Goal: Information Seeking & Learning: Learn about a topic

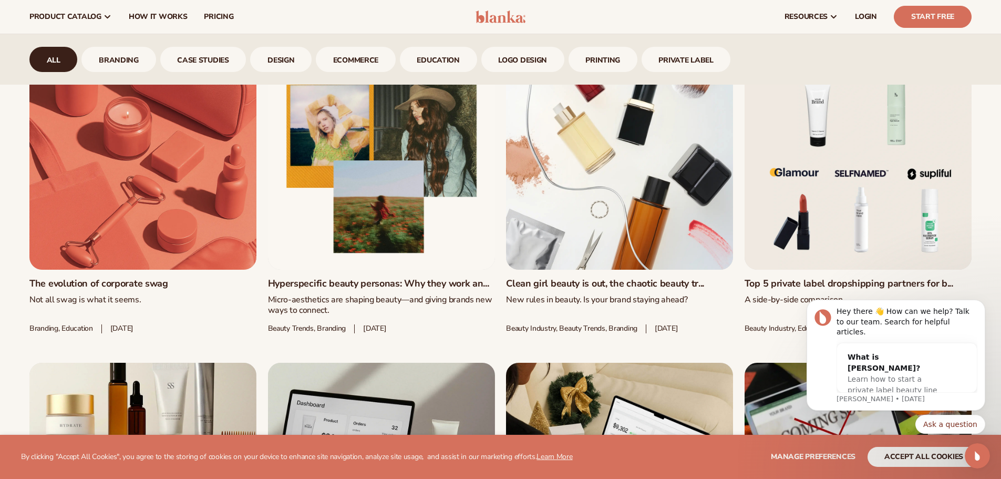
scroll to position [633, 0]
click at [828, 278] on link "Top 5 private label dropshipping partners for b..." at bounding box center [857, 284] width 227 height 12
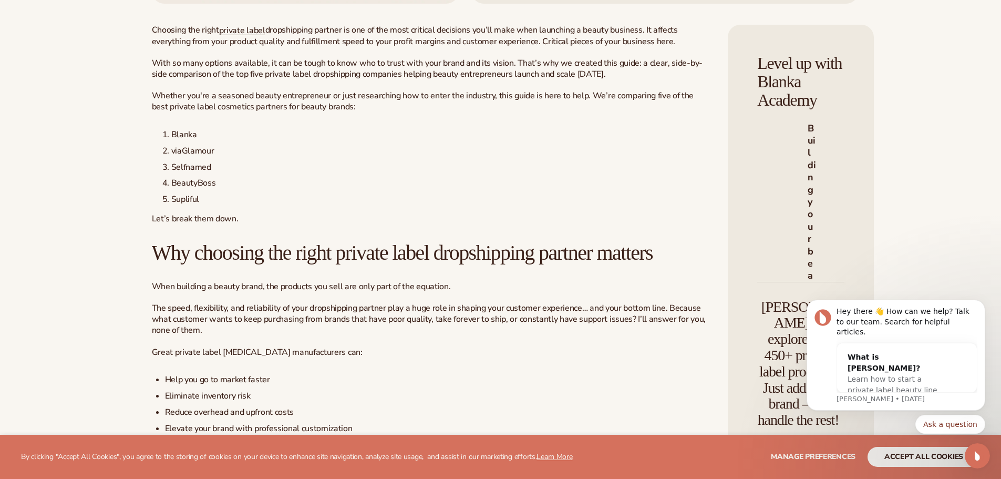
scroll to position [402, 0]
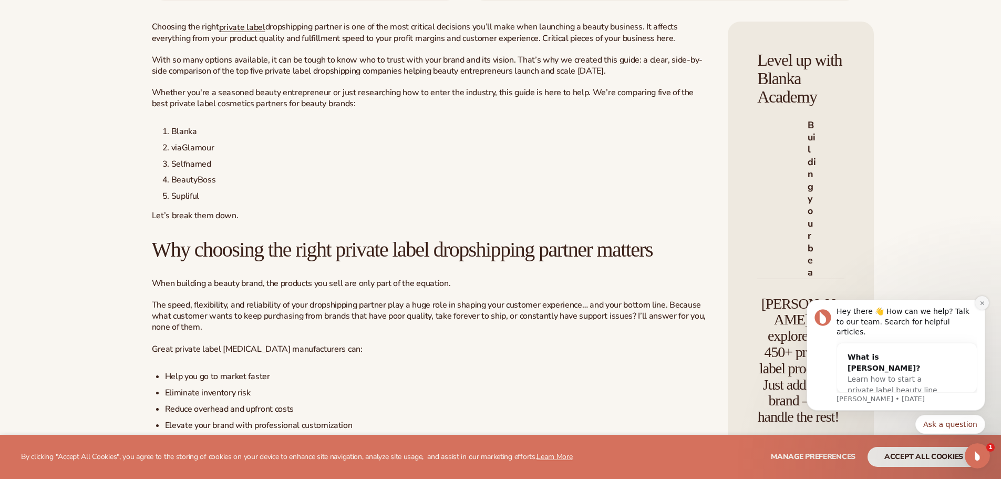
click at [985, 309] on button "Dismiss notification" at bounding box center [982, 303] width 14 height 14
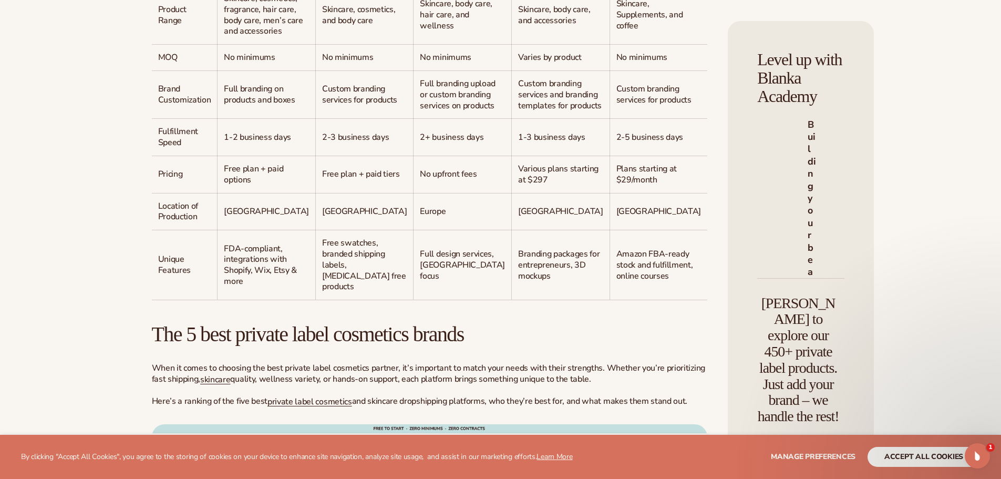
scroll to position [975, 0]
click at [420, 216] on span "Europe" at bounding box center [433, 211] width 26 height 12
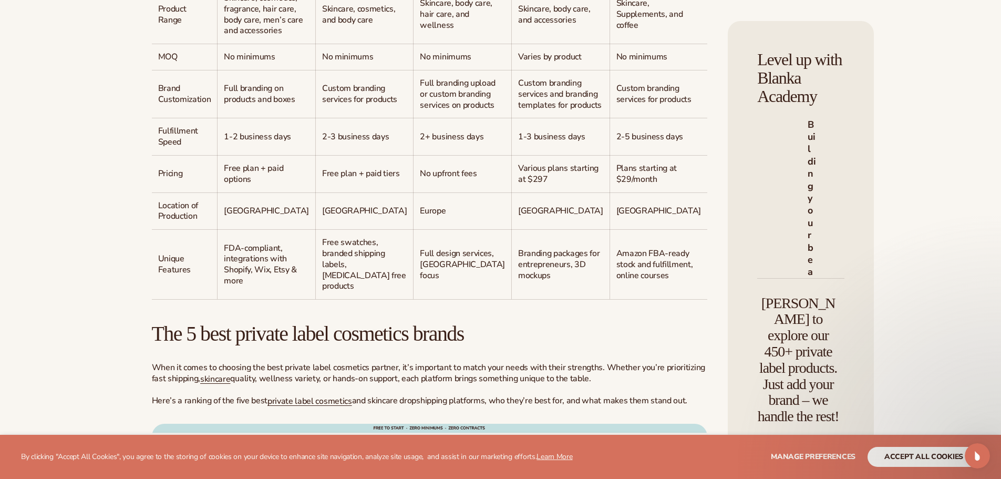
click at [420, 216] on p "Europe" at bounding box center [462, 210] width 85 height 11
click at [420, 216] on span "Europe" at bounding box center [433, 211] width 26 height 12
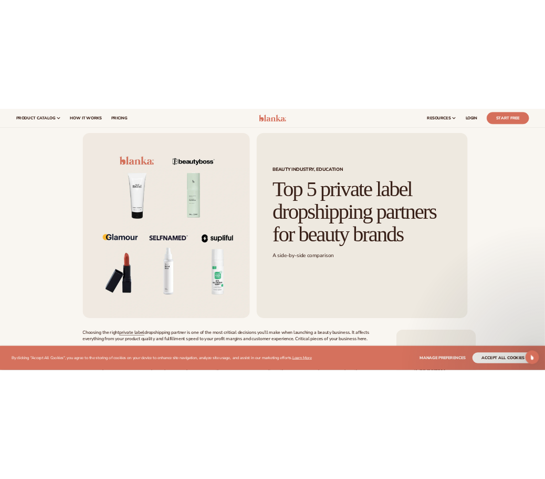
scroll to position [20, 0]
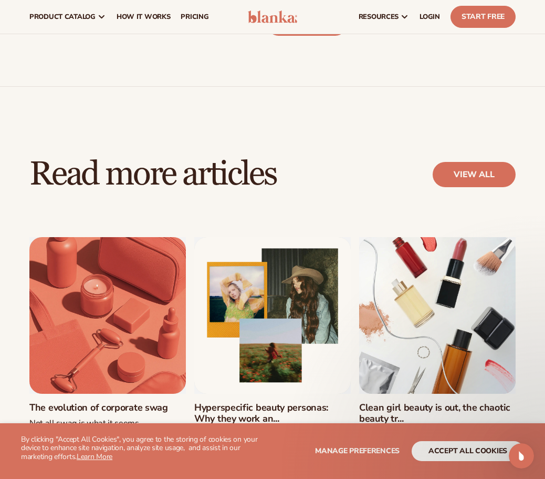
scroll to position [3971, 0]
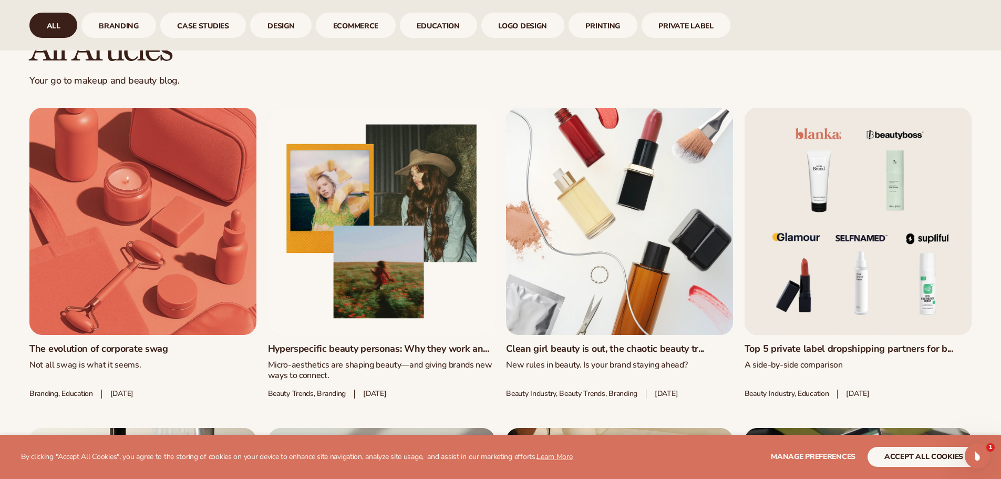
scroll to position [568, 0]
click at [777, 343] on link "Top 5 private label dropshipping partners for b..." at bounding box center [857, 349] width 227 height 12
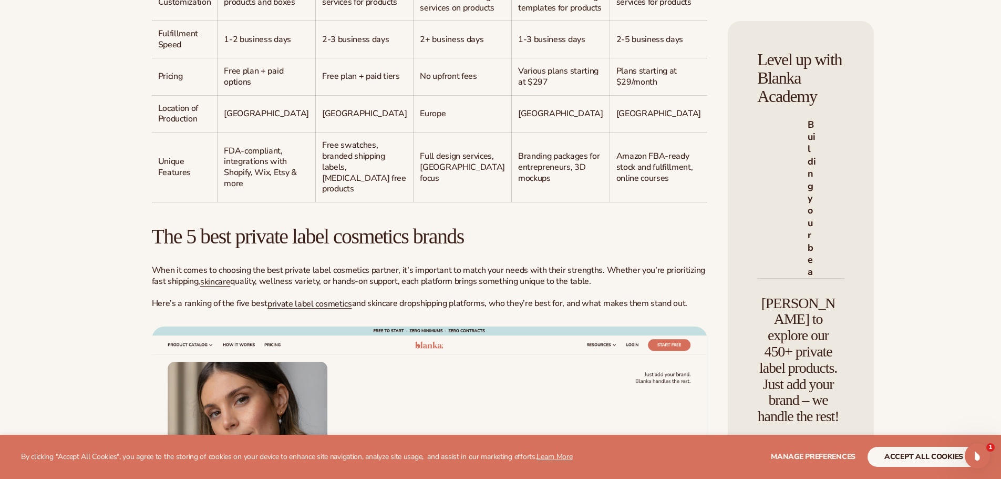
scroll to position [1072, 0]
click at [420, 183] on span "Full design services, EU focus" at bounding box center [462, 167] width 85 height 34
click at [413, 201] on td "Full design services, EU focus" at bounding box center [462, 166] width 98 height 69
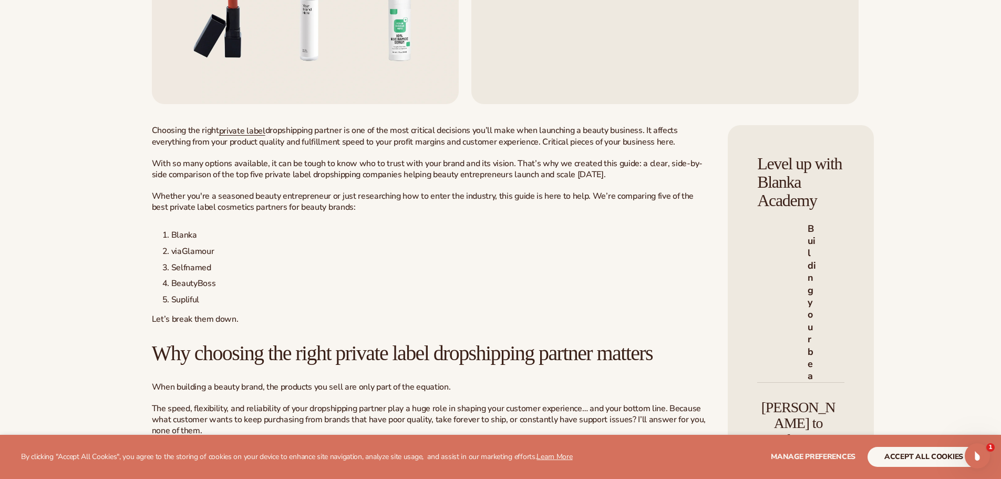
scroll to position [305, 0]
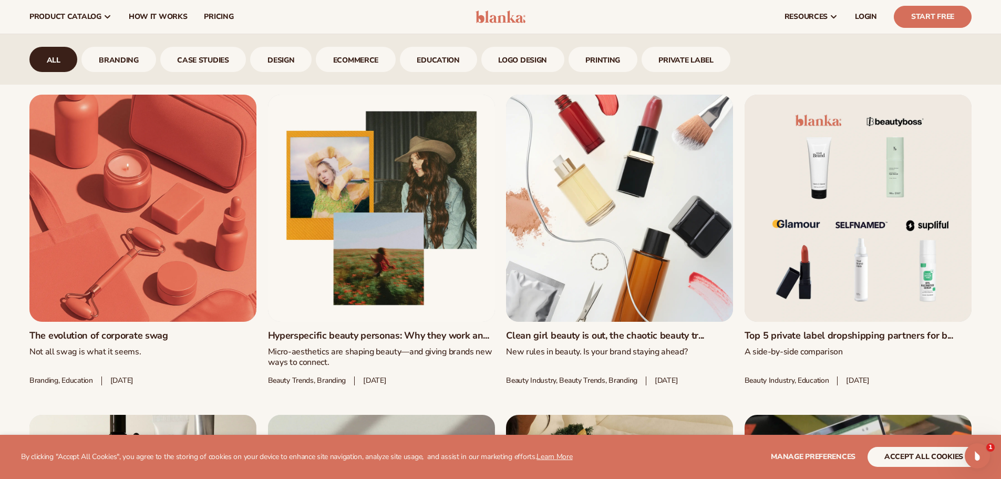
scroll to position [576, 0]
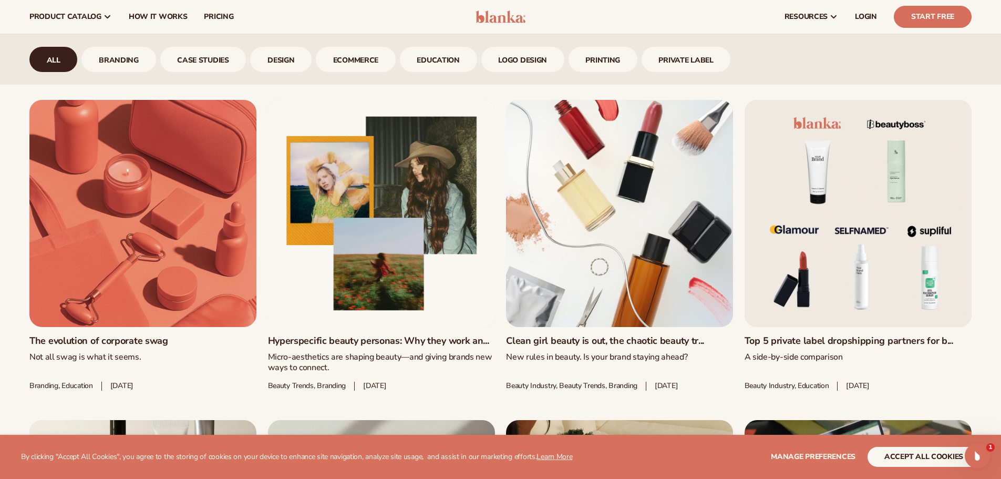
click at [820, 335] on link "Top 5 private label dropshipping partners for b..." at bounding box center [857, 341] width 227 height 12
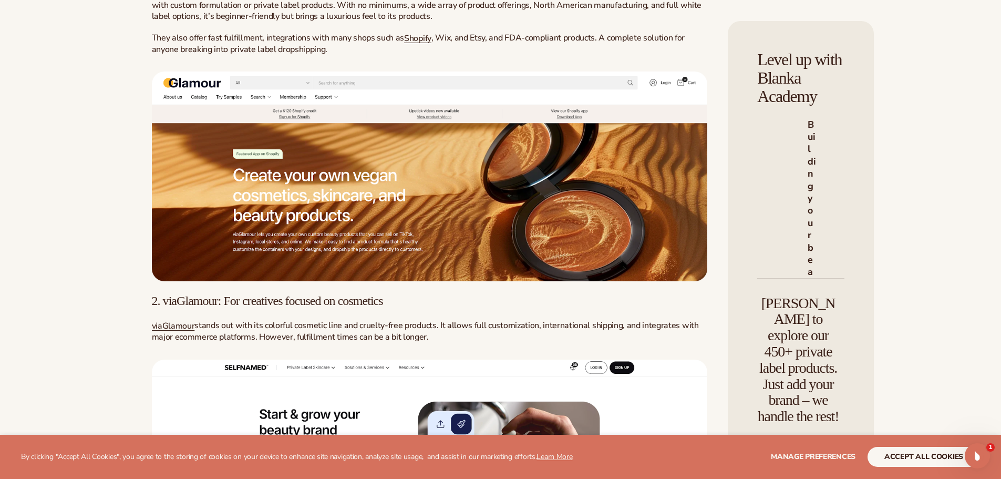
scroll to position [1697, 0]
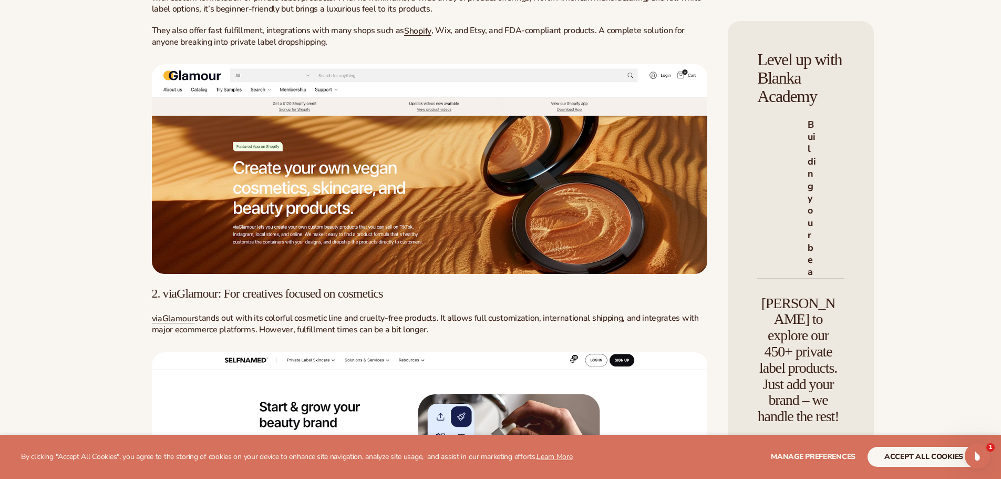
click at [123, 208] on div "Beauty industry, Education Top 5 private label dropshipping partners for beauty…" at bounding box center [500, 359] width 757 height 3984
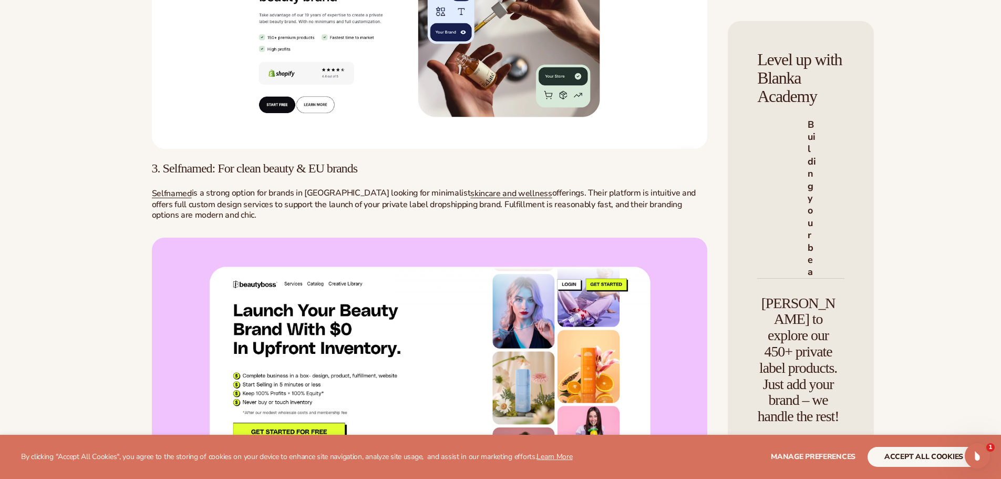
scroll to position [2163, 0]
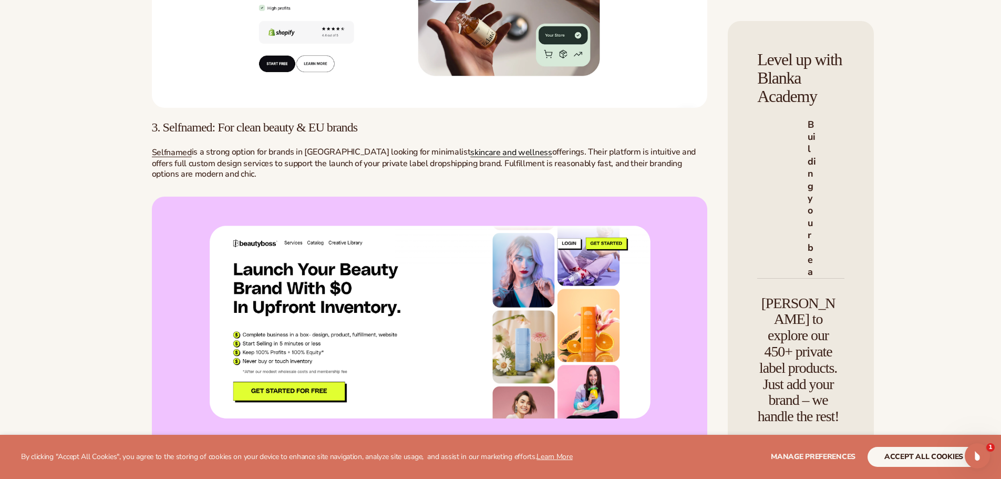
click at [470, 158] on span "skincare and wellness" at bounding box center [510, 153] width 81 height 12
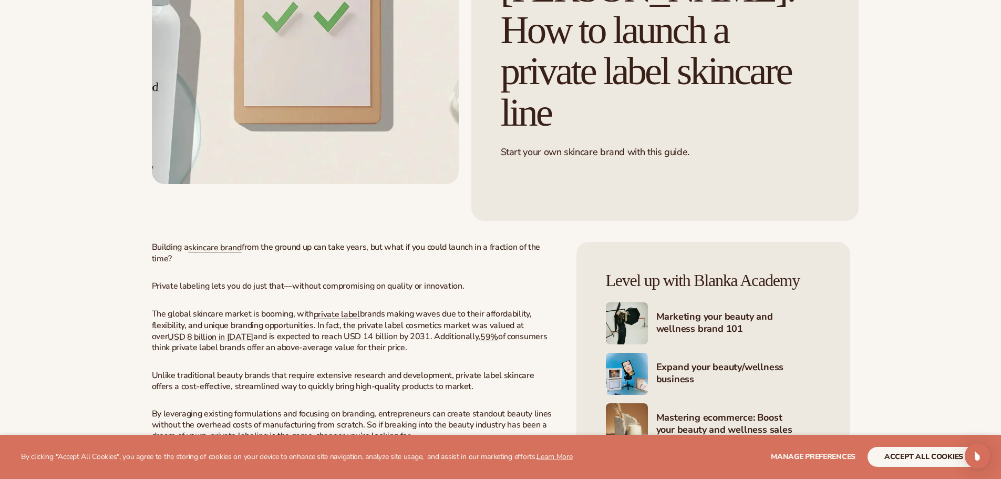
scroll to position [220, 0]
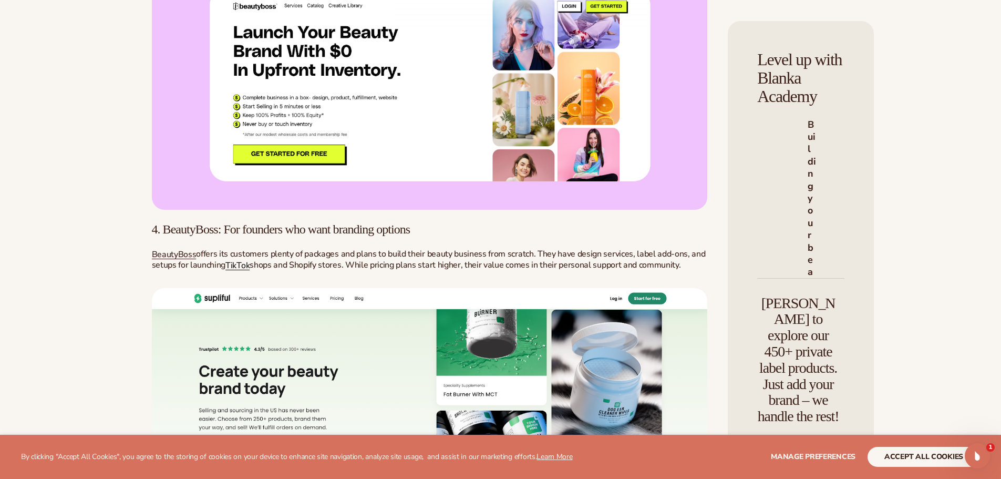
click at [250, 260] on span "TikTok" at bounding box center [237, 266] width 24 height 12
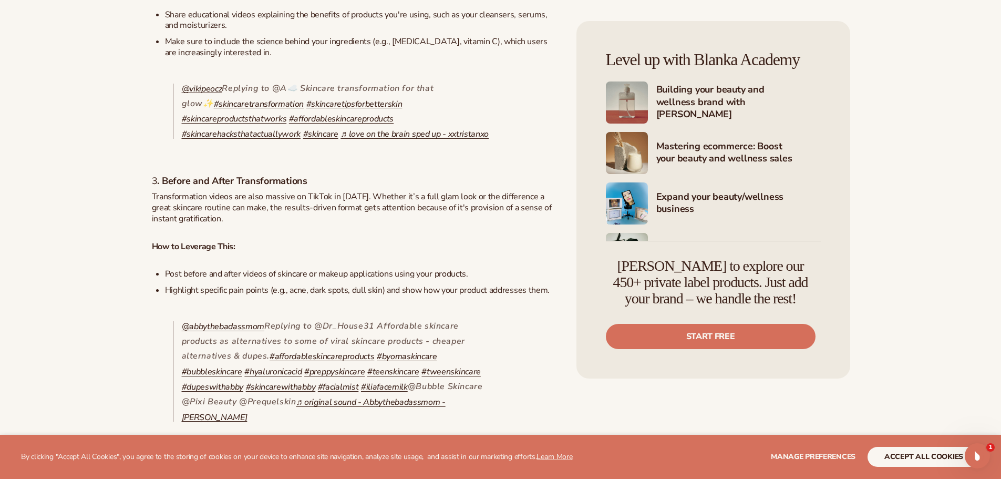
scroll to position [933, 0]
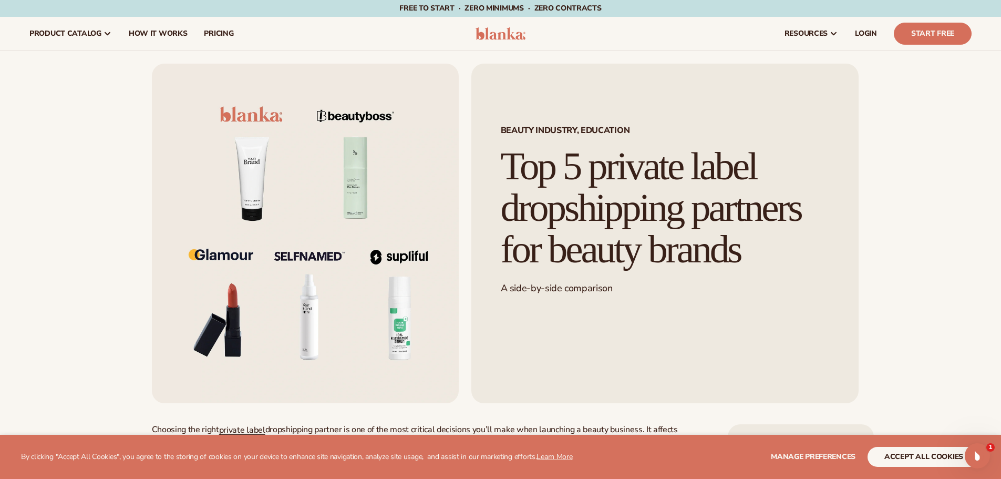
click at [501, 24] on header "Cart product catalog The Lab by Blanka" at bounding box center [500, 34] width 1001 height 34
click at [501, 36] on img at bounding box center [500, 33] width 50 height 13
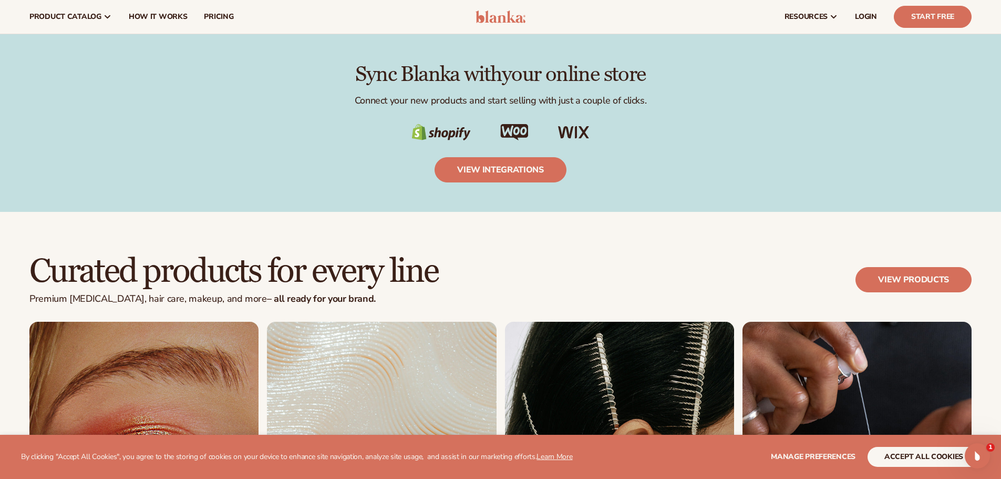
scroll to position [1691, 0]
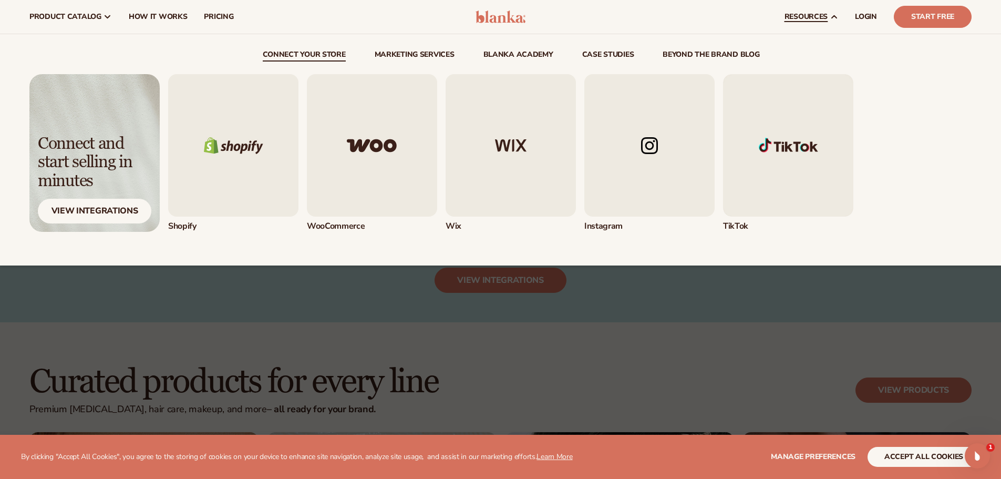
click at [828, 9] on link "resources" at bounding box center [811, 17] width 70 height 34
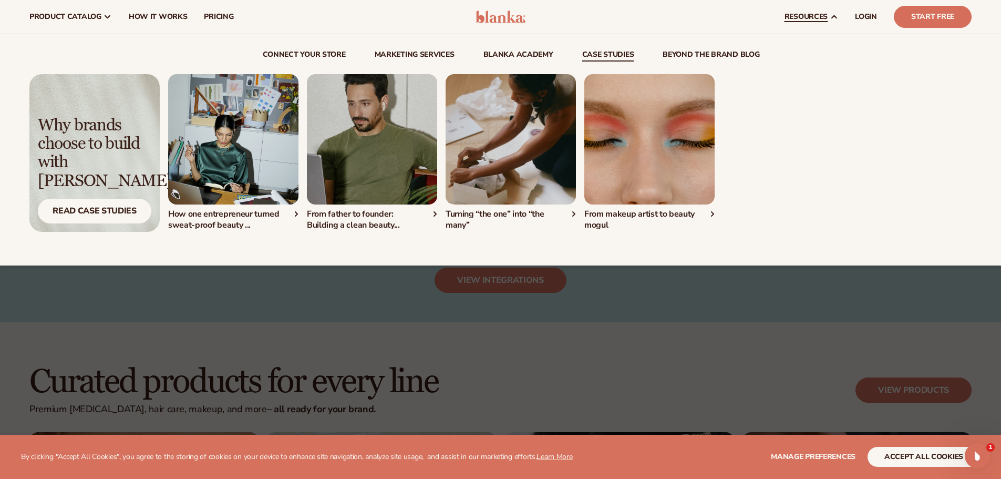
click at [678, 51] on link "beyond the brand blog" at bounding box center [711, 56] width 97 height 11
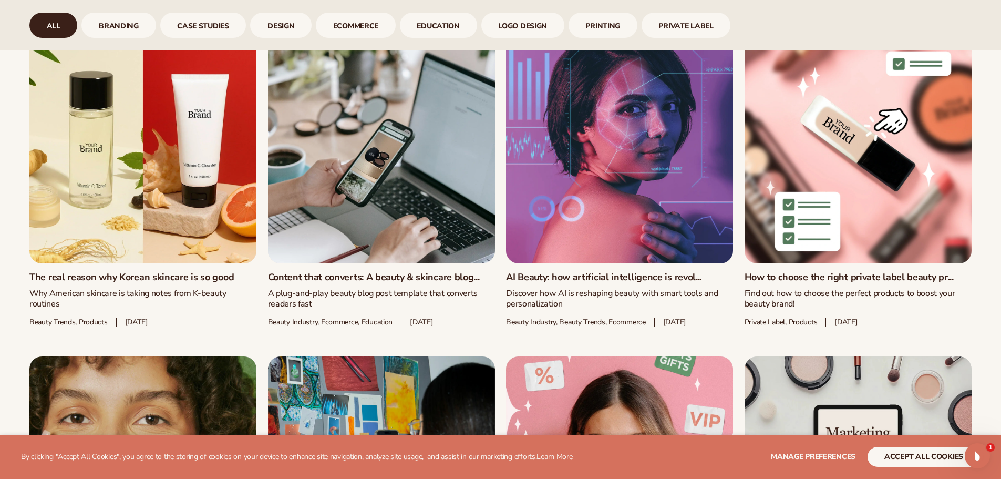
scroll to position [1418, 0]
